Goal: Task Accomplishment & Management: Use online tool/utility

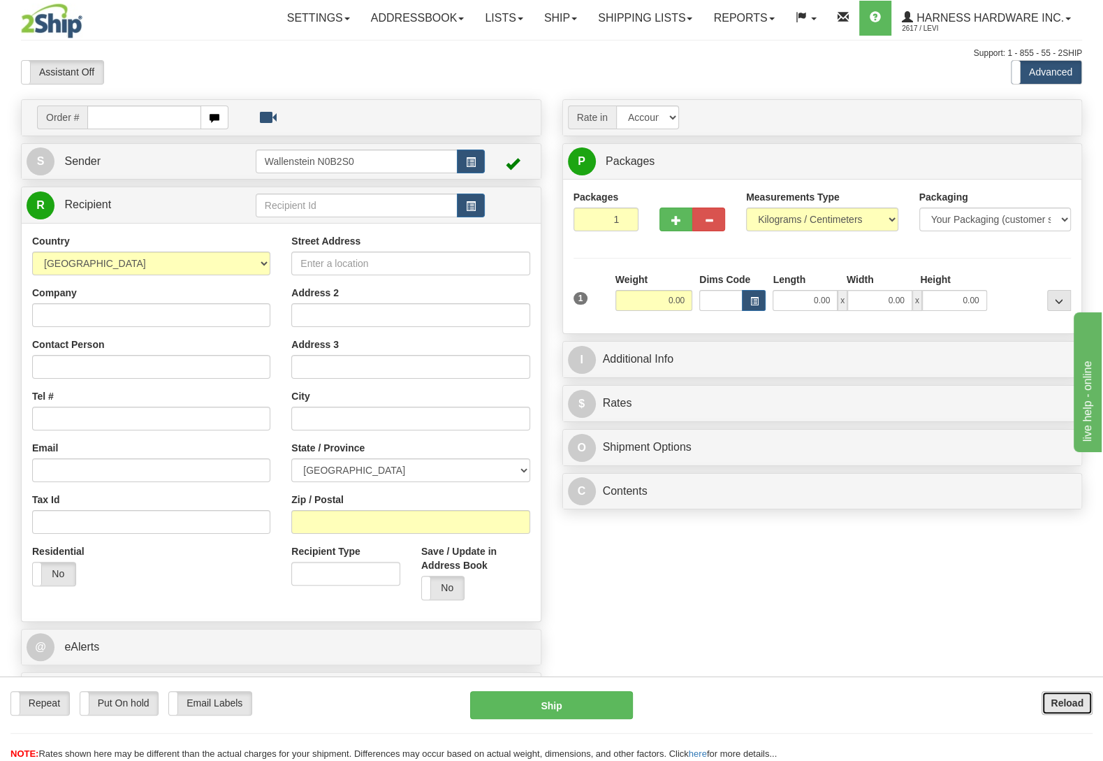
click at [1071, 700] on b "Reload" at bounding box center [1066, 702] width 33 height 11
click at [372, 210] on input "text" at bounding box center [357, 205] width 202 height 24
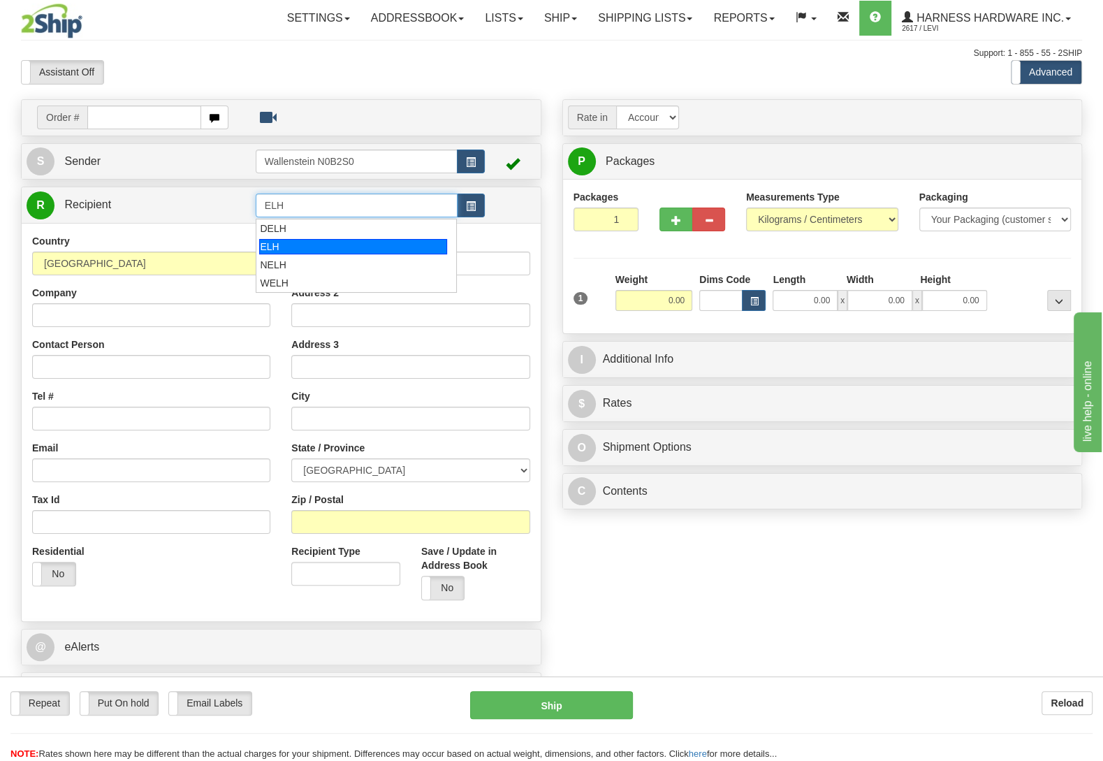
click at [349, 244] on div "ELH" at bounding box center [352, 246] width 187 height 15
type input "ELH"
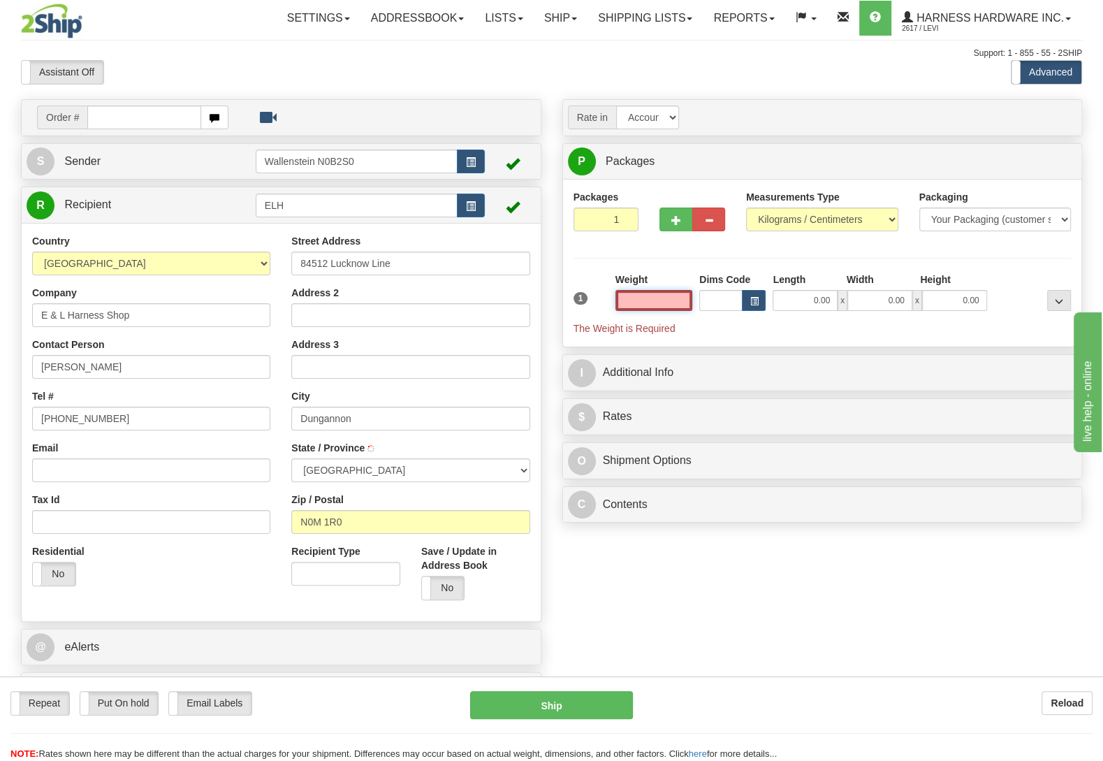
type input "DUNGANNON"
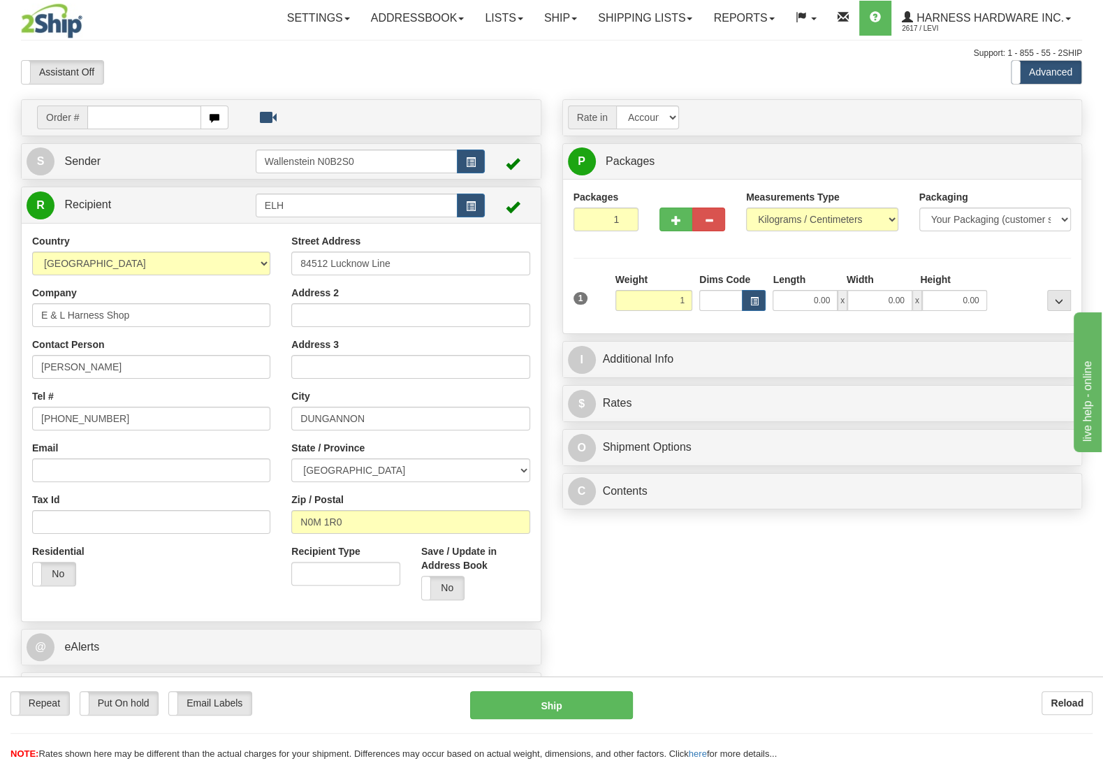
type input "1.00"
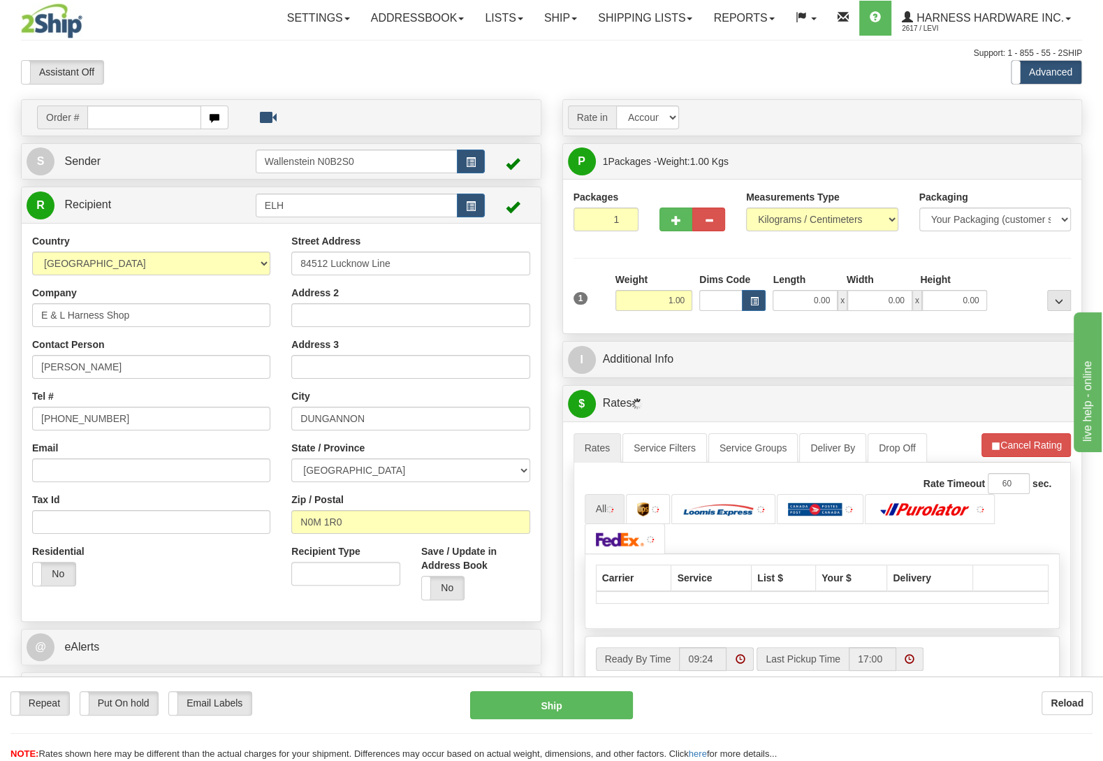
click at [1010, 270] on div "Packages 1 1 Measurements Type" at bounding box center [822, 256] width 498 height 133
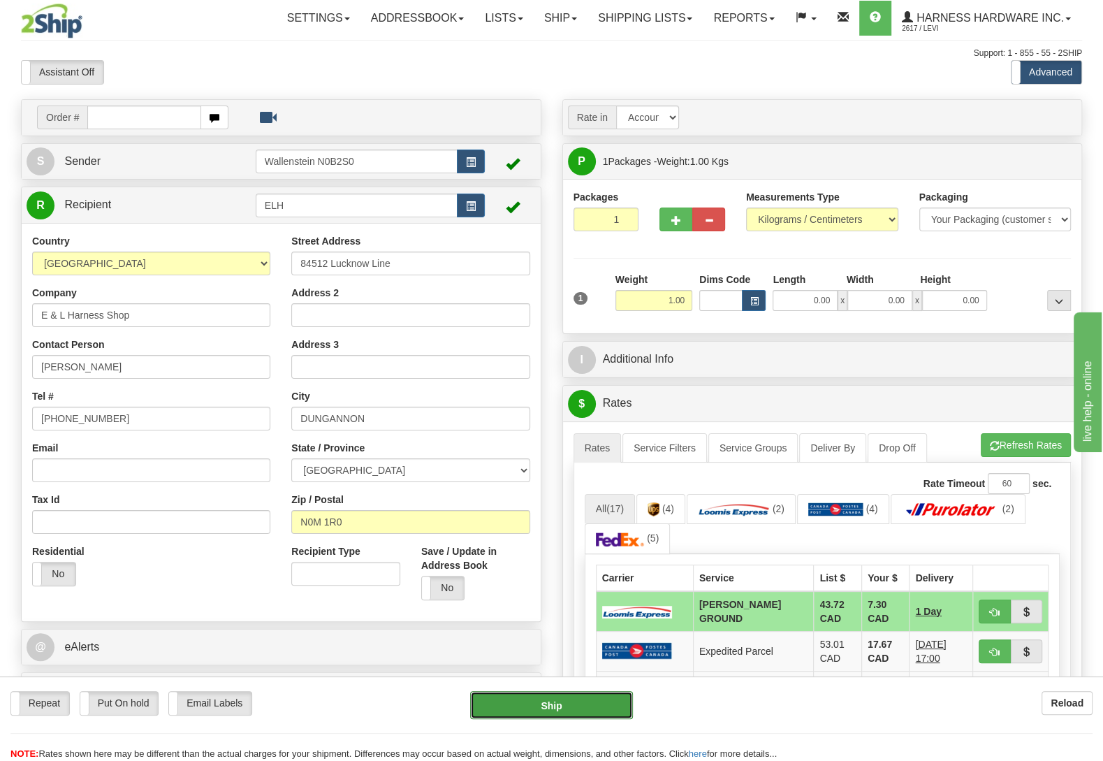
click at [486, 708] on button "Ship" at bounding box center [551, 705] width 163 height 28
type input "DD"
